Goal: Information Seeking & Learning: Find specific page/section

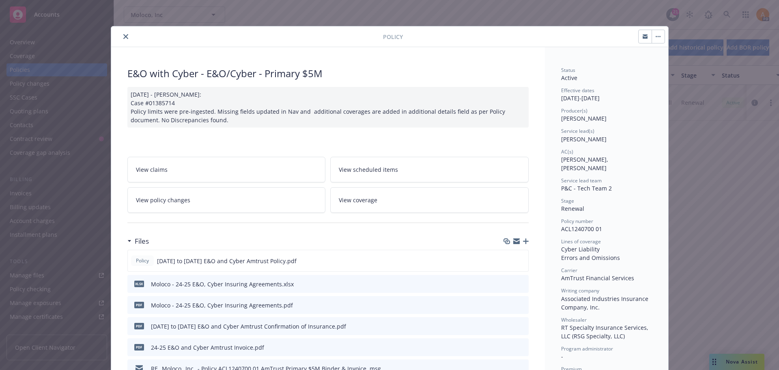
scroll to position [65, 0]
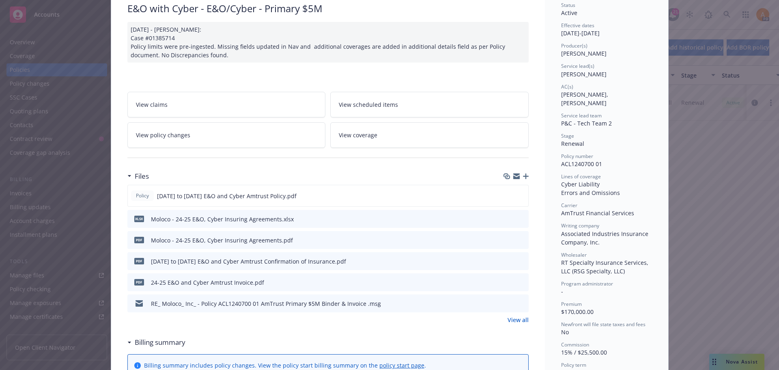
click at [22, 69] on div "Policy E&O with Cyber - E&O/Cyber - Primary $5M [DATE] - [PERSON_NAME]: Case #0…" at bounding box center [389, 185] width 779 height 370
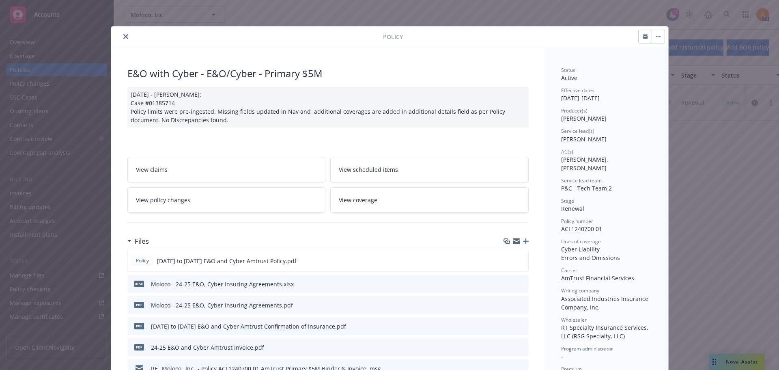
click at [123, 35] on icon "close" at bounding box center [125, 36] width 5 height 5
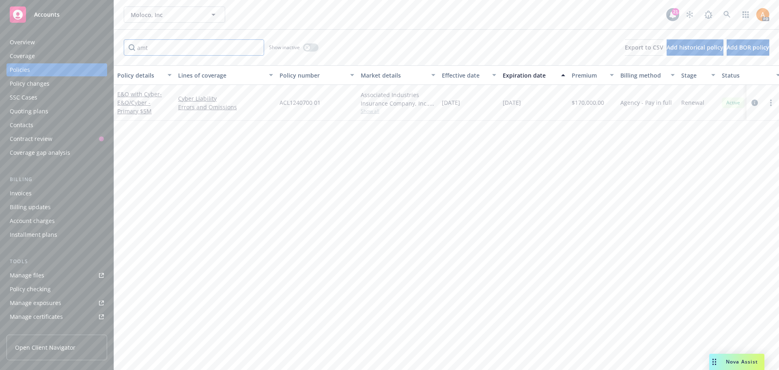
drag, startPoint x: 159, startPoint y: 45, endPoint x: 86, endPoint y: 50, distance: 73.6
click at [86, 50] on div "Accounts Overview Coverage Policies Policy changes SSC Cases Quoting plans Cont…" at bounding box center [389, 185] width 779 height 370
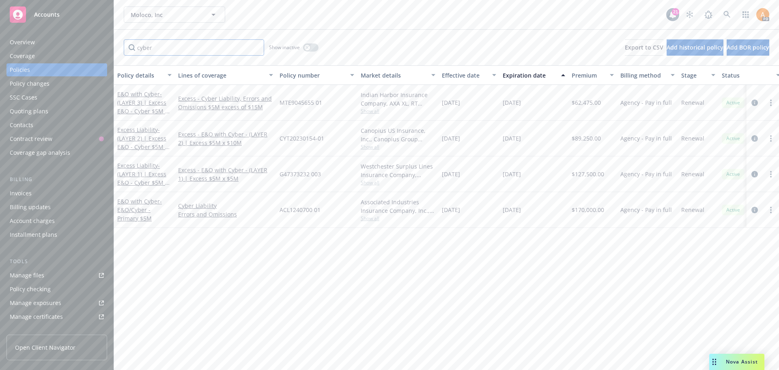
type input "cyber"
